Goal: Information Seeking & Learning: Learn about a topic

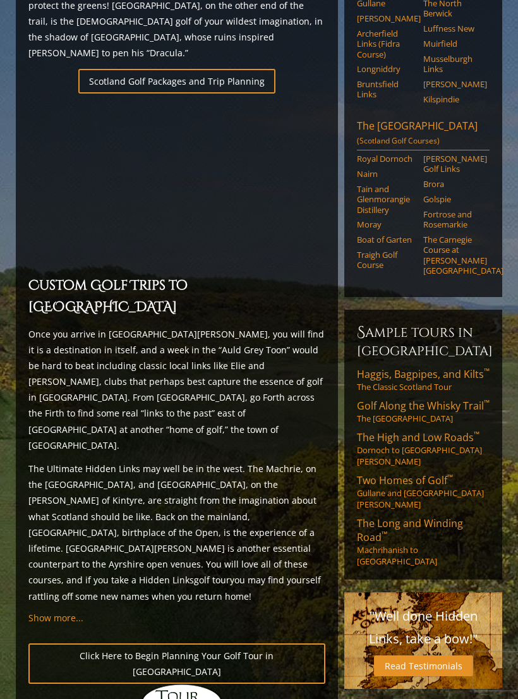
scroll to position [868, 0]
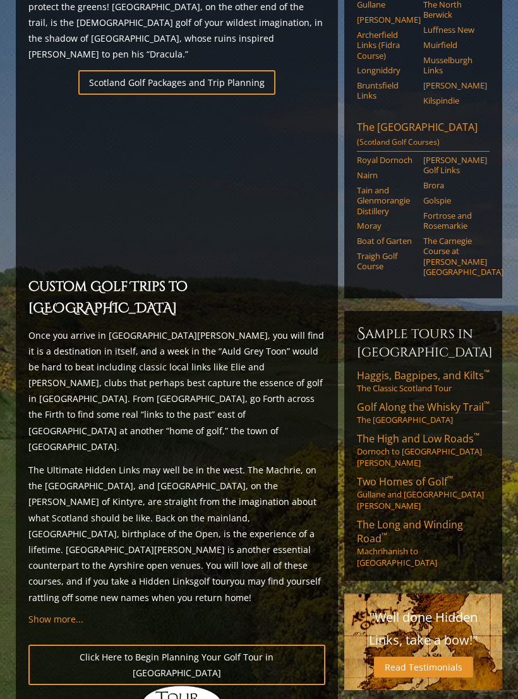
click at [418, 400] on link "Golf Along the Whisky Trail ™ The Scottish Highlands" at bounding box center [423, 412] width 133 height 25
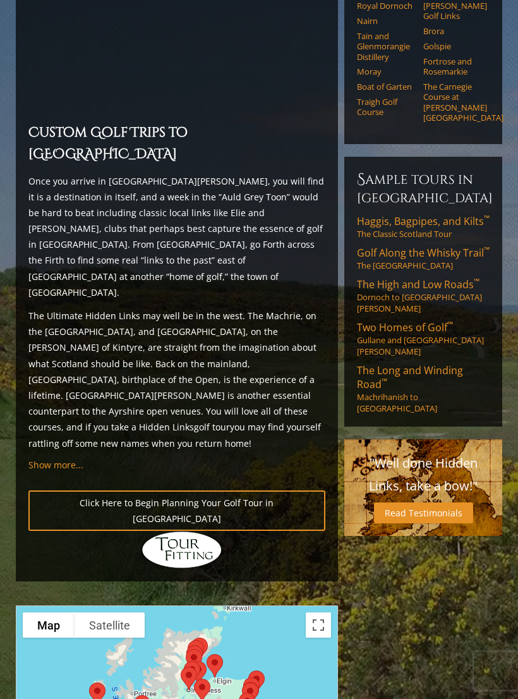
scroll to position [1027, 0]
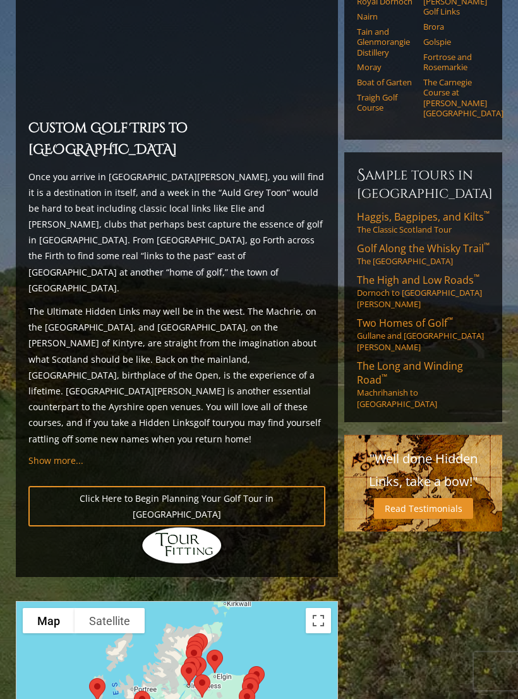
click at [324, 608] on button "Toggle fullscreen view" at bounding box center [318, 620] width 25 height 25
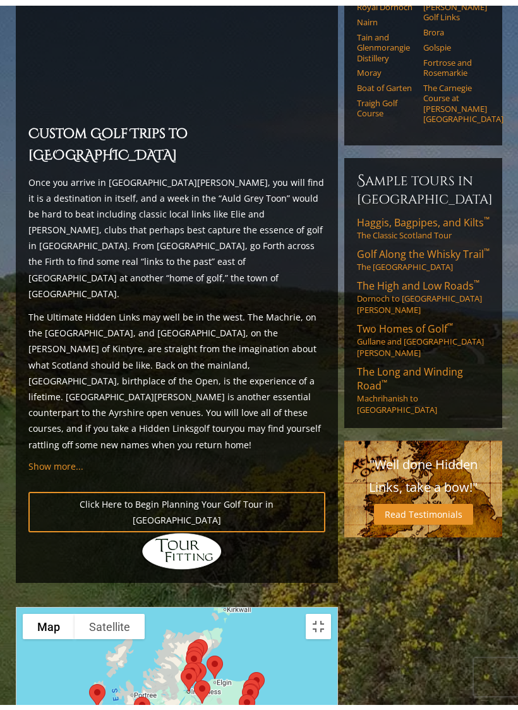
scroll to position [15, 0]
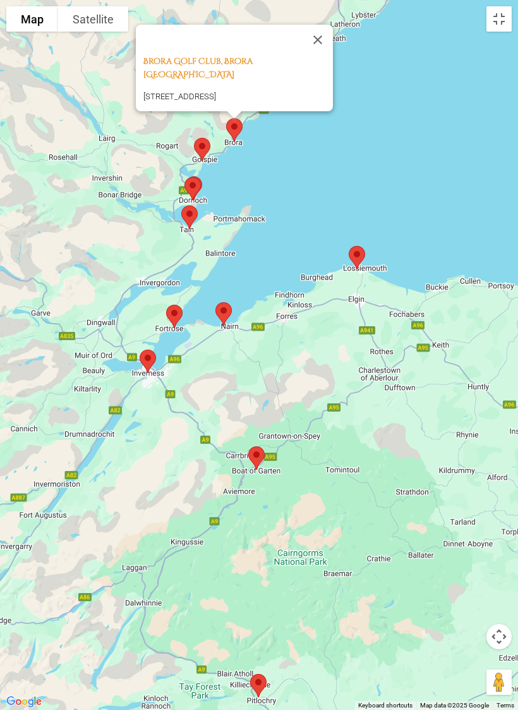
click at [312, 55] on button "Close" at bounding box center [318, 40] width 30 height 30
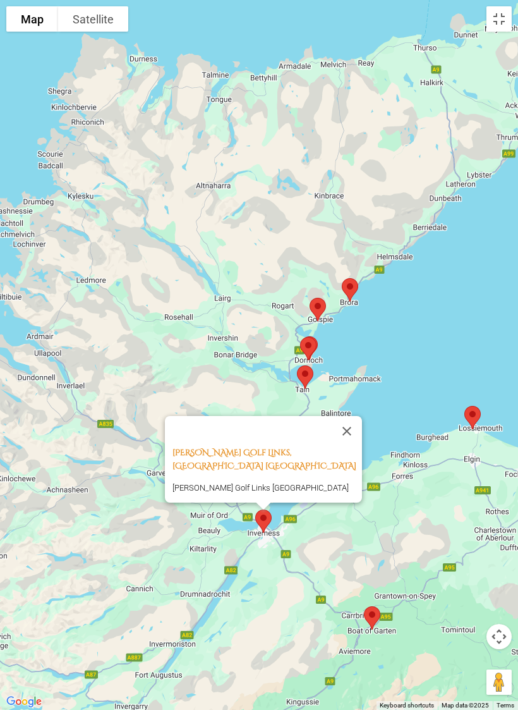
click at [356, 428] on button "Close" at bounding box center [347, 431] width 30 height 30
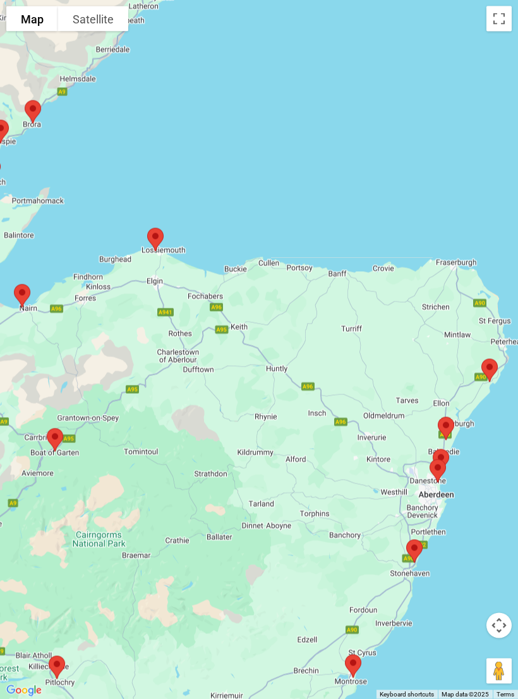
scroll to position [916, 0]
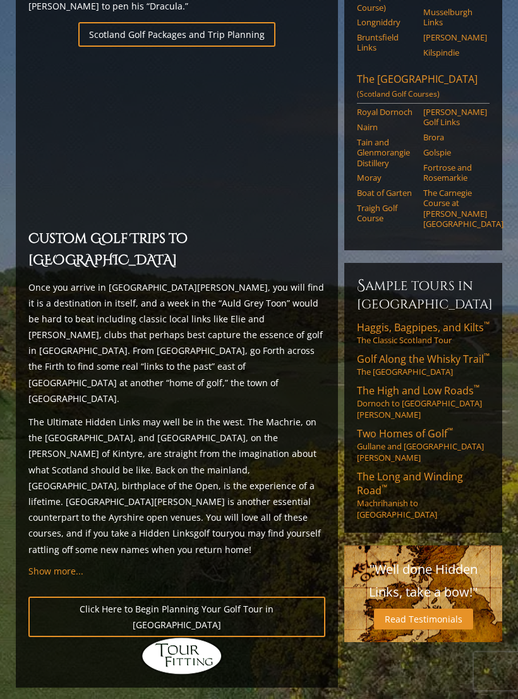
click at [430, 352] on span "Golf Along the Whisky Trail ™" at bounding box center [423, 359] width 133 height 14
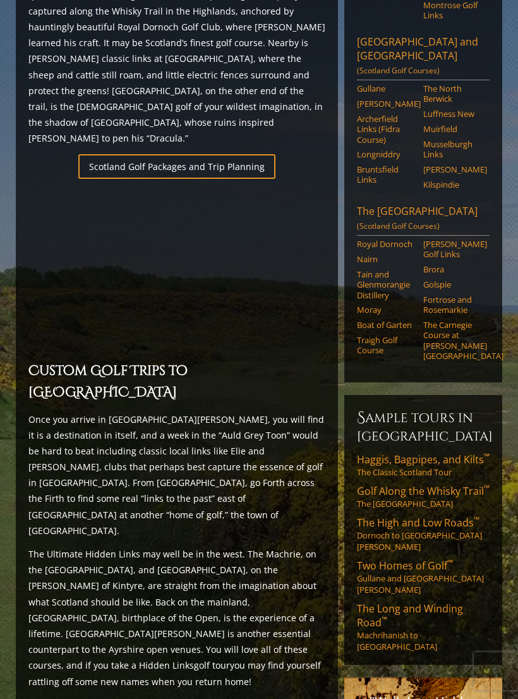
scroll to position [782, 0]
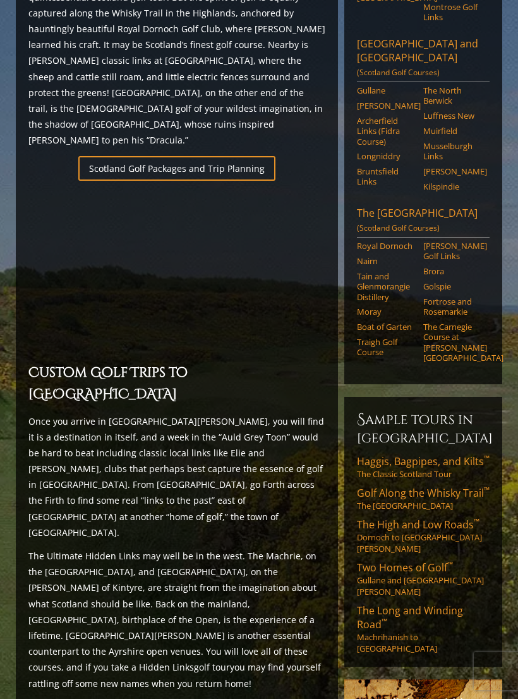
click at [446, 322] on link "The Carnegie Course at [PERSON_NAME][GEOGRAPHIC_DATA]" at bounding box center [452, 342] width 58 height 41
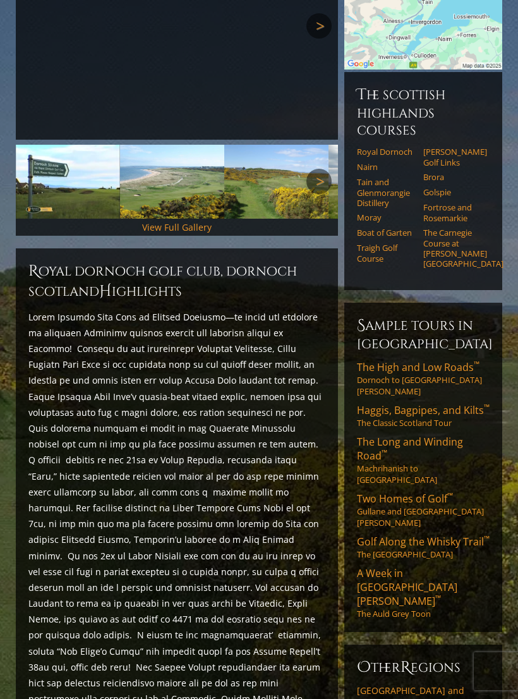
scroll to position [265, 0]
